Goal: Download file/media

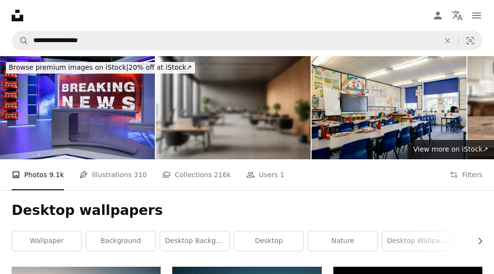
scroll to position [136, 0]
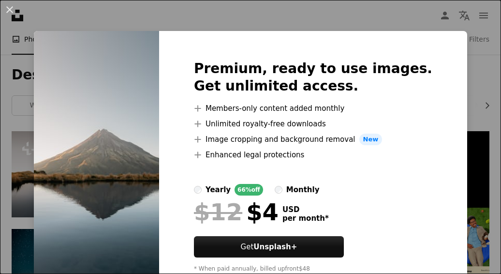
click at [471, 50] on div "An X shape Premium, ready to use images. Get unlimited access. A plus sign Memb…" at bounding box center [250, 137] width 501 height 274
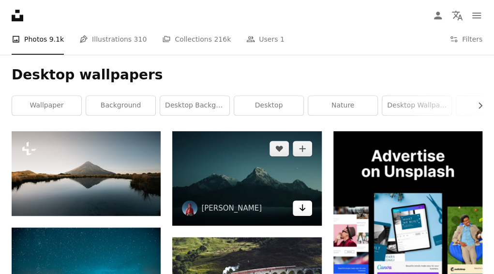
click at [301, 206] on icon "Arrow pointing down" at bounding box center [303, 208] width 8 height 12
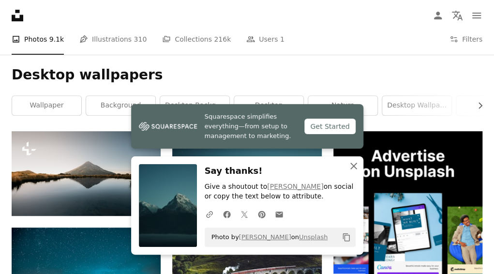
click at [352, 165] on icon "button" at bounding box center [353, 166] width 7 height 7
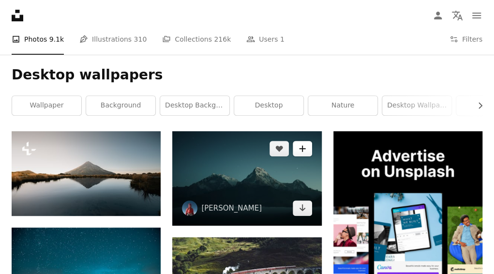
click at [300, 152] on icon "A plus sign" at bounding box center [303, 149] width 8 height 8
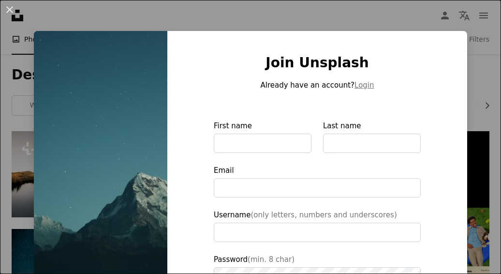
click at [127, 110] on img at bounding box center [101, 219] width 134 height 376
type input "**********"
click at [481, 35] on div "An X shape Join Unsplash Already have an account? Login First name Last name Em…" at bounding box center [250, 137] width 501 height 274
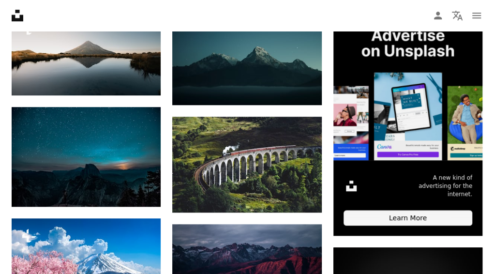
scroll to position [271, 0]
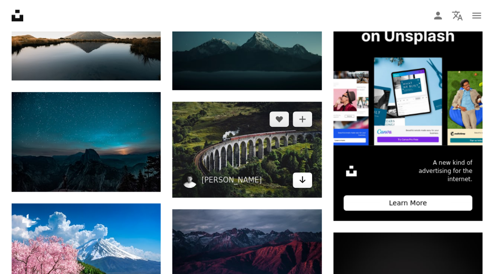
click at [295, 180] on link "Arrow pointing down" at bounding box center [302, 179] width 19 height 15
